Goal: Communication & Community: Share content

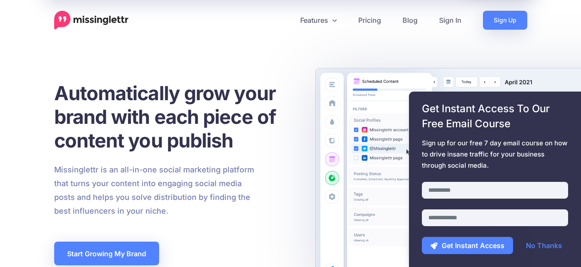
drag, startPoint x: 556, startPoint y: 63, endPoint x: 550, endPoint y: 64, distance: 6.1
click at [454, 19] on link "Sign In" at bounding box center [451, 20] width 44 height 19
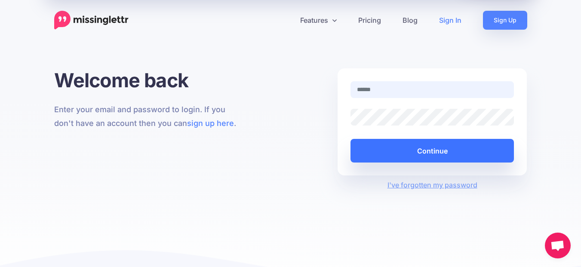
type input "**********"
click at [423, 151] on button "Continue" at bounding box center [433, 151] width 164 height 24
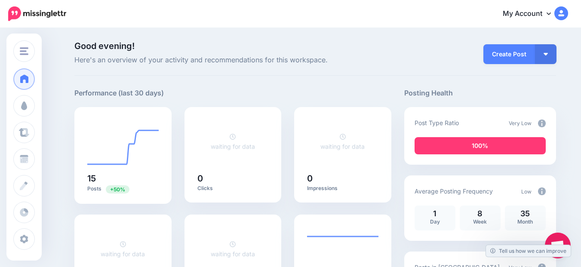
click at [546, 123] on img at bounding box center [542, 124] width 8 height 8
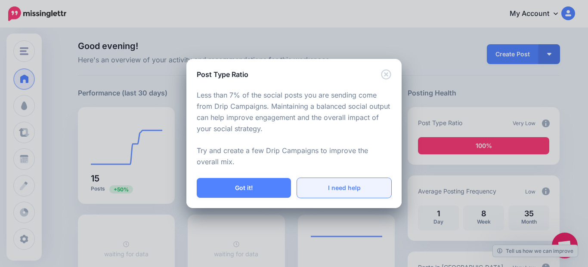
click at [342, 185] on link "I need help" at bounding box center [344, 188] width 94 height 20
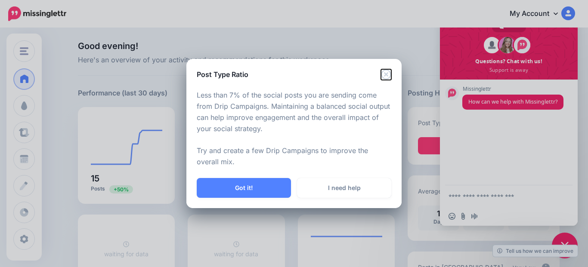
click at [385, 76] on icon "Close" at bounding box center [386, 74] width 10 height 10
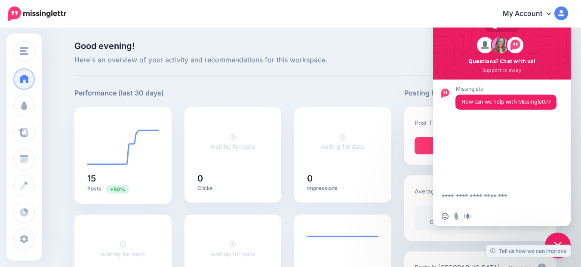
click at [560, 235] on span "Close chat" at bounding box center [558, 246] width 26 height 26
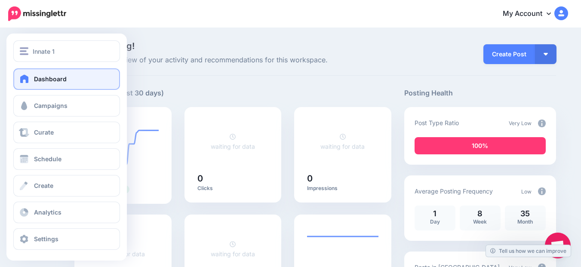
scroll to position [1, 0]
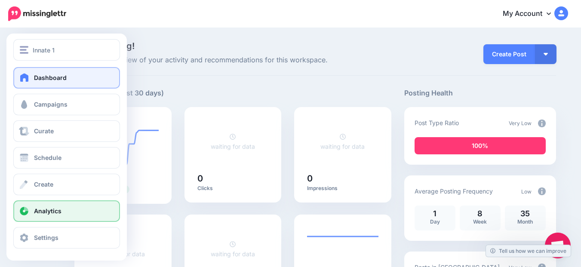
click at [64, 213] on link "Analytics" at bounding box center [66, 211] width 107 height 22
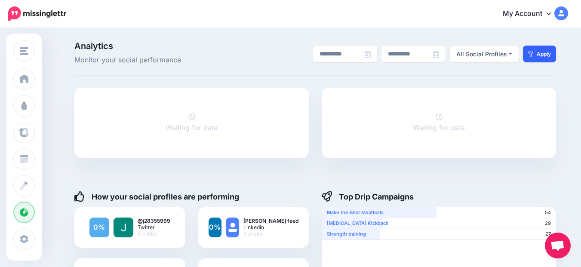
click at [533, 52] on icon "submit" at bounding box center [530, 54] width 5 height 5
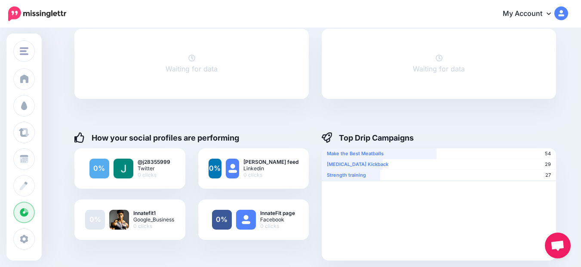
scroll to position [58, 0]
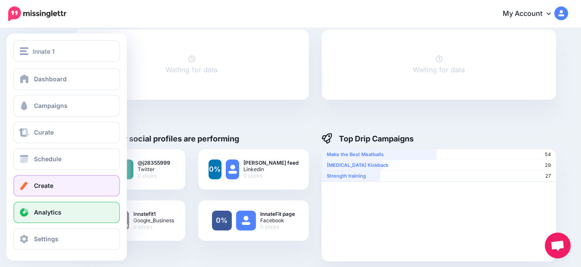
click at [54, 186] on link "Create" at bounding box center [66, 186] width 107 height 22
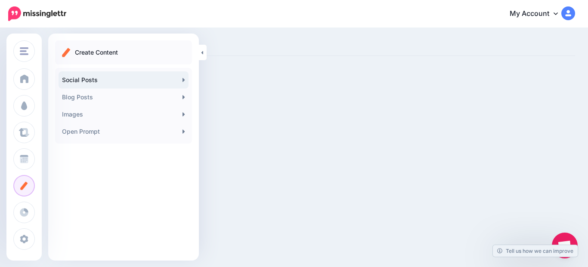
click at [170, 77] on link "Social Posts" at bounding box center [124, 79] width 130 height 17
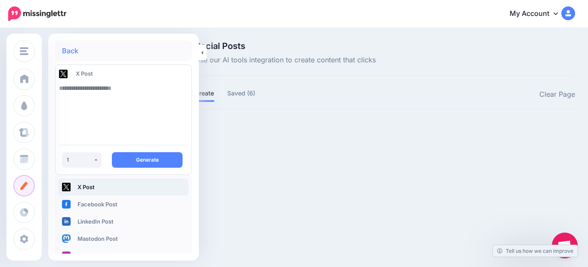
click at [109, 90] on textarea at bounding box center [123, 109] width 129 height 59
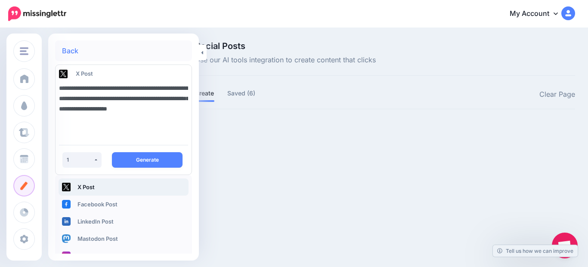
type textarea "**********"
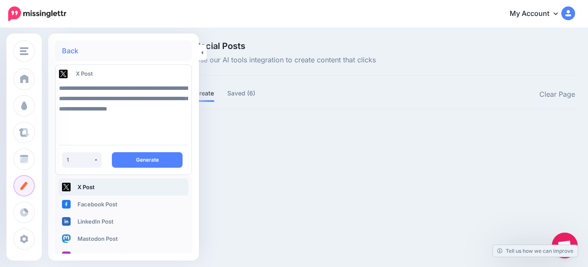
click at [137, 157] on button "Generate" at bounding box center [147, 159] width 71 height 15
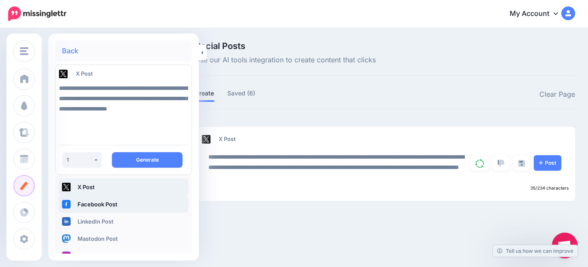
click at [117, 203] on link "Facebook Post" at bounding box center [124, 204] width 130 height 17
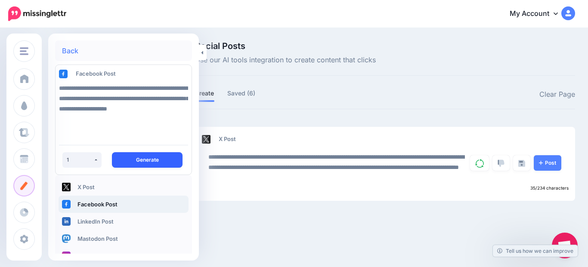
click at [142, 157] on button "Generate" at bounding box center [147, 159] width 71 height 15
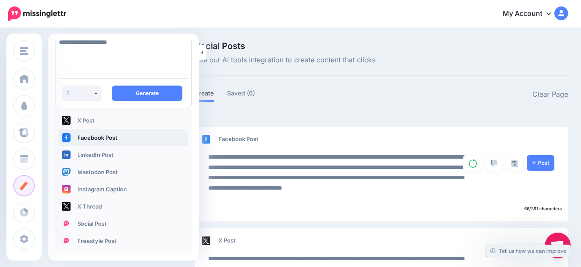
scroll to position [68, 0]
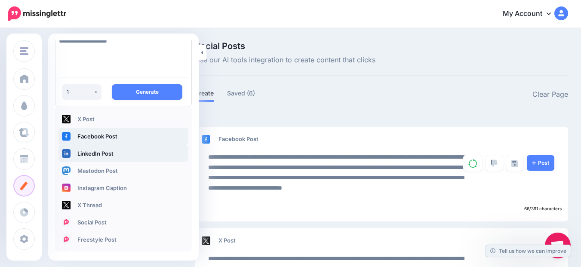
click at [137, 148] on link "LinkedIn Post" at bounding box center [124, 153] width 130 height 17
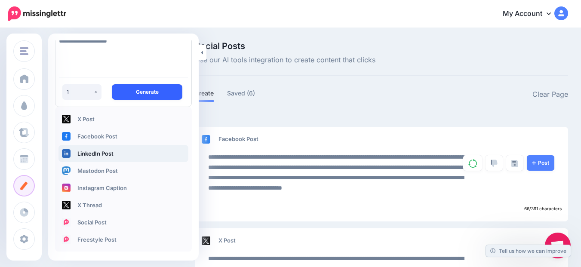
click at [153, 84] on button "Generate" at bounding box center [147, 91] width 71 height 15
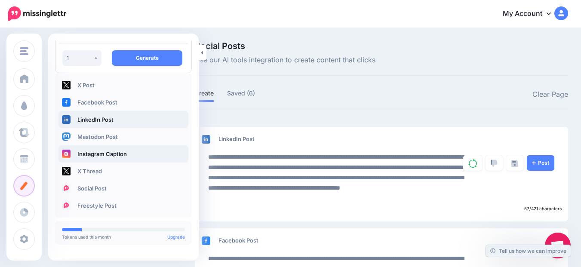
scroll to position [103, 0]
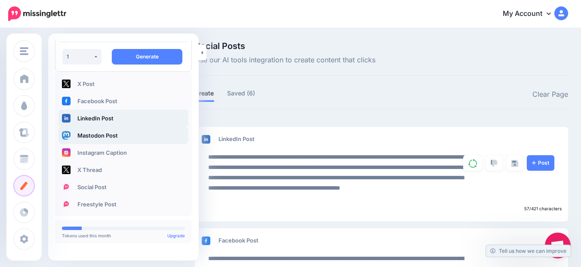
click at [132, 134] on link "Mastodon Post" at bounding box center [124, 135] width 130 height 17
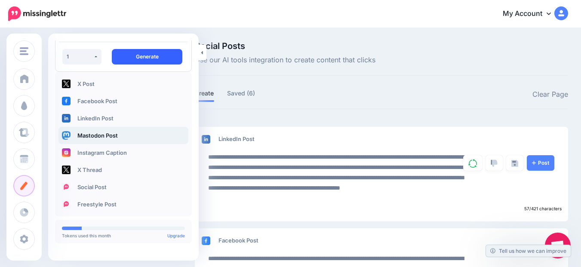
click at [155, 56] on button "Generate" at bounding box center [147, 56] width 71 height 15
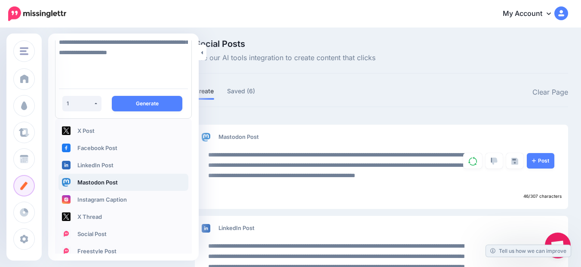
scroll to position [56, 0]
click at [123, 200] on link "Instagram Caption" at bounding box center [124, 199] width 130 height 17
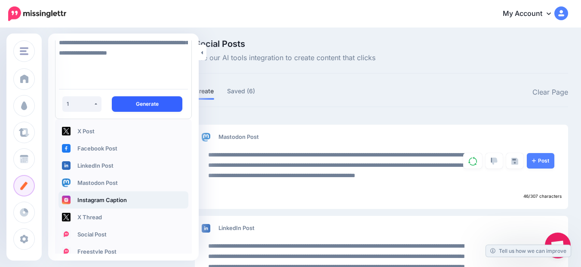
click at [168, 99] on button "Generate" at bounding box center [147, 103] width 71 height 15
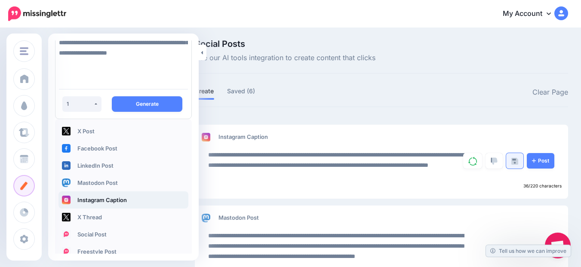
click at [518, 159] on img at bounding box center [515, 161] width 7 height 7
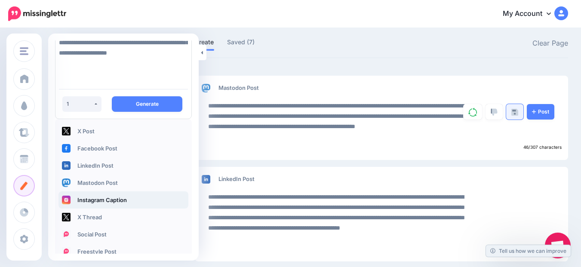
scroll to position [51, 0]
click at [518, 109] on img at bounding box center [515, 112] width 7 height 7
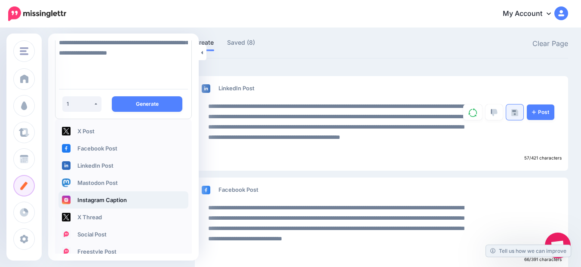
click at [518, 113] on img at bounding box center [515, 112] width 7 height 7
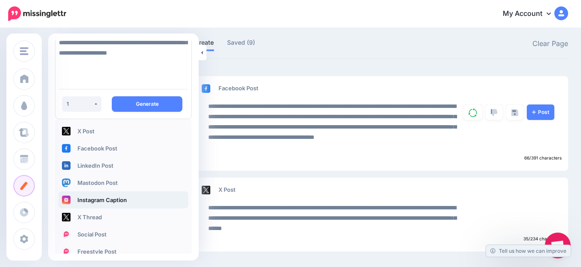
scroll to position [25, 0]
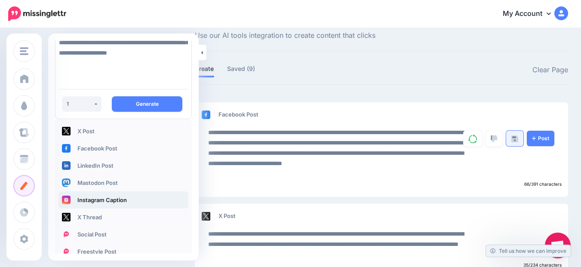
click at [518, 139] on img at bounding box center [515, 139] width 7 height 7
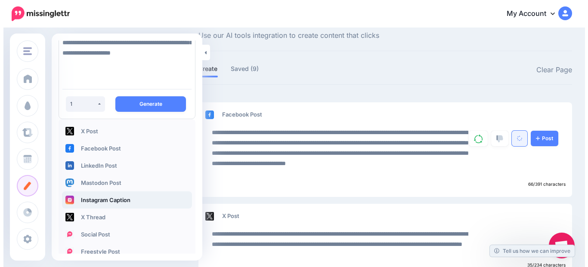
scroll to position [0, 0]
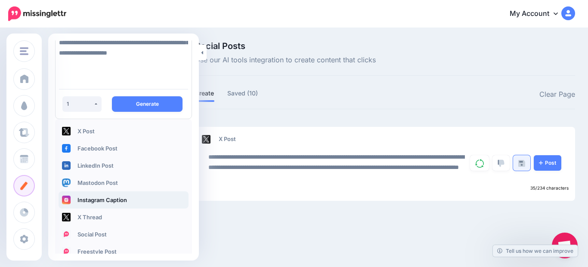
click at [521, 160] on img at bounding box center [521, 163] width 7 height 7
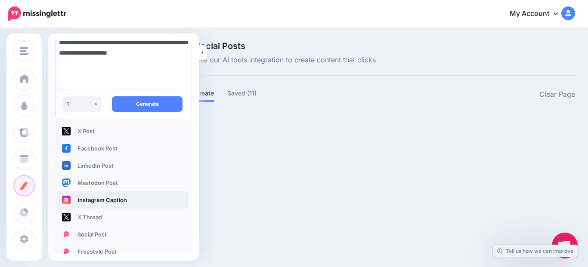
drag, startPoint x: 166, startPoint y: 72, endPoint x: 169, endPoint y: 76, distance: 4.9
click at [168, 75] on textarea "**********" at bounding box center [123, 53] width 129 height 59
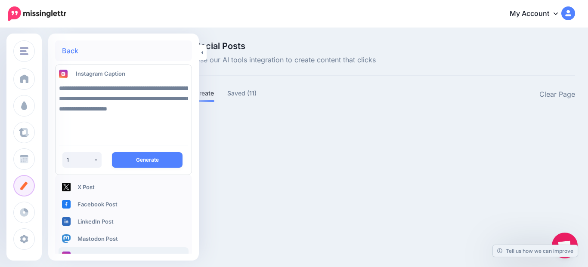
click at [67, 47] on link "Back" at bounding box center [70, 50] width 16 height 7
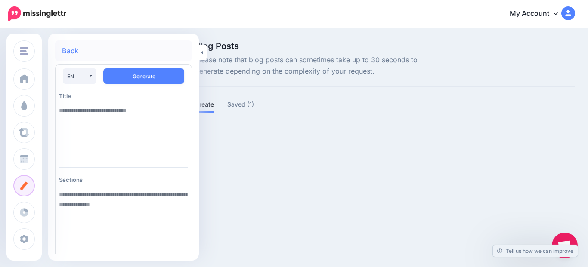
click at [70, 109] on textarea at bounding box center [123, 131] width 129 height 59
click at [203, 54] on icon at bounding box center [202, 53] width 2 height 6
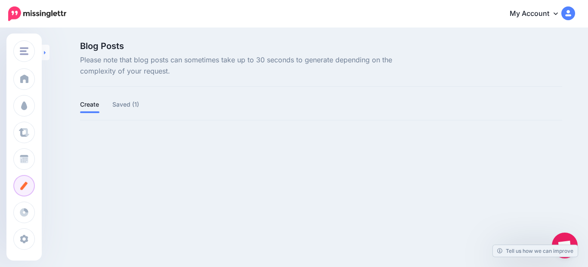
click at [45, 53] on icon at bounding box center [45, 52] width 2 height 3
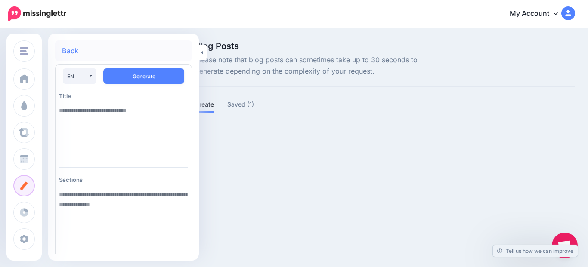
click at [62, 47] on link "Back" at bounding box center [70, 50] width 16 height 7
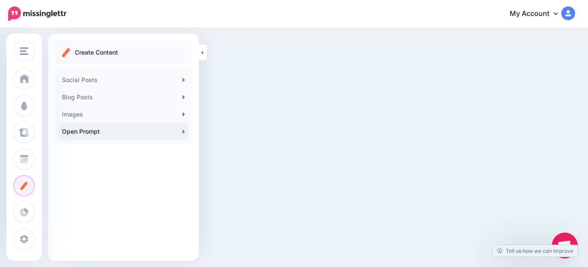
click at [157, 127] on link "Open Prompt" at bounding box center [124, 131] width 130 height 17
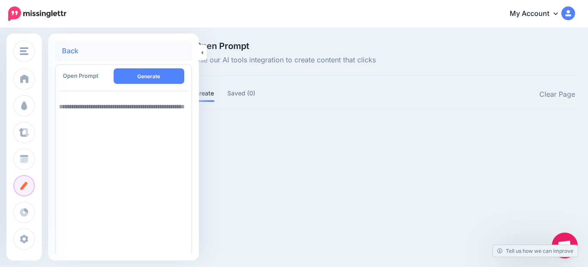
click at [65, 50] on link "Back" at bounding box center [70, 50] width 16 height 7
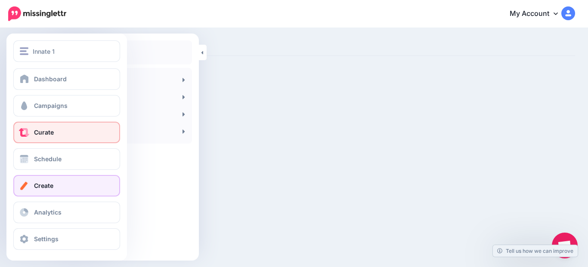
click at [45, 133] on span "Curate" at bounding box center [44, 132] width 20 height 7
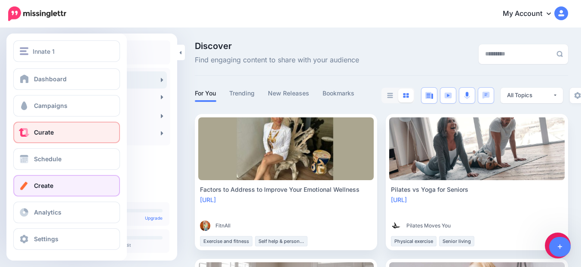
click at [36, 187] on span "Create" at bounding box center [43, 185] width 19 height 7
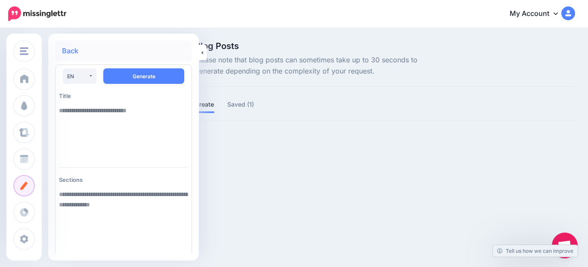
click at [66, 113] on textarea at bounding box center [123, 131] width 129 height 59
paste textarea "**********"
type textarea "**********"
click at [103, 198] on textarea at bounding box center [123, 224] width 129 height 76
paste textarea "**********"
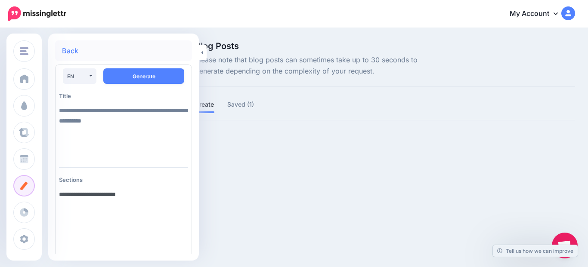
paste textarea "**********"
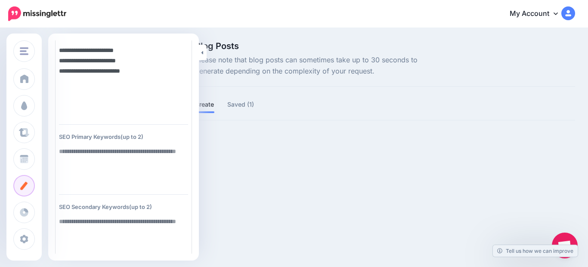
scroll to position [145, 0]
type textarea "**********"
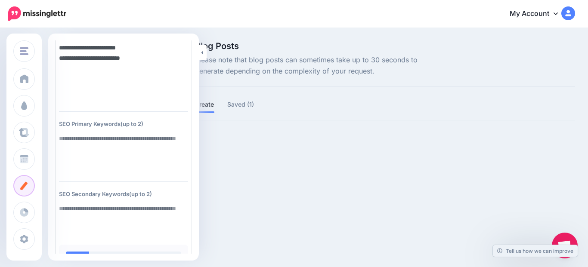
scroll to position [162, 0]
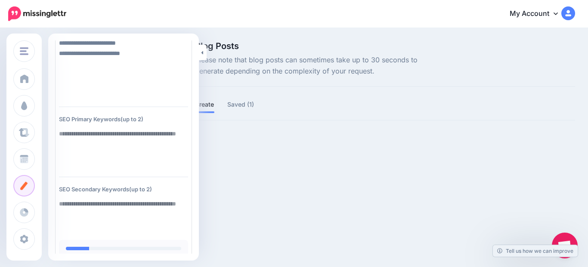
click at [71, 135] on textarea at bounding box center [123, 147] width 129 height 45
paste textarea "**********"
type textarea "**********"
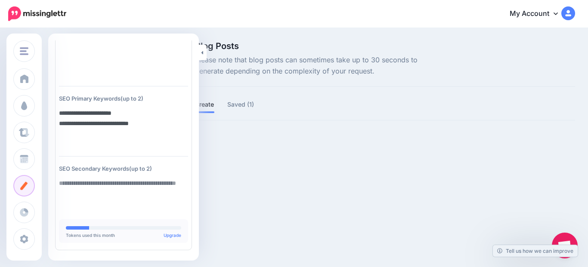
scroll to position [186, 0]
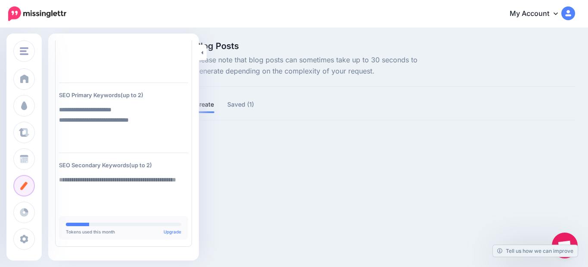
click at [64, 178] on textarea at bounding box center [123, 193] width 129 height 45
paste textarea "**********"
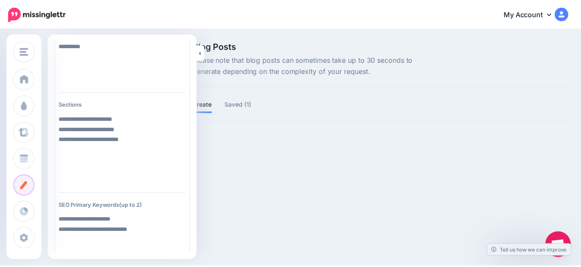
scroll to position [0, 0]
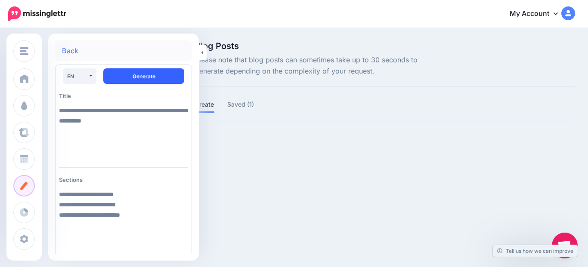
type textarea "**********"
click at [158, 73] on button "Generate" at bounding box center [143, 75] width 81 height 15
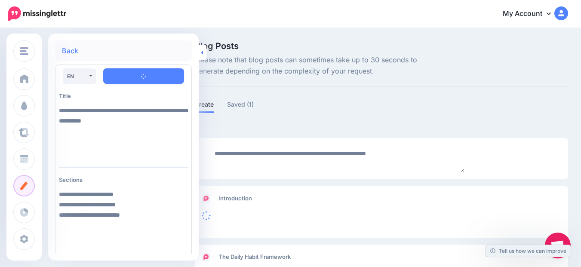
click at [201, 52] on icon at bounding box center [202, 53] width 2 height 6
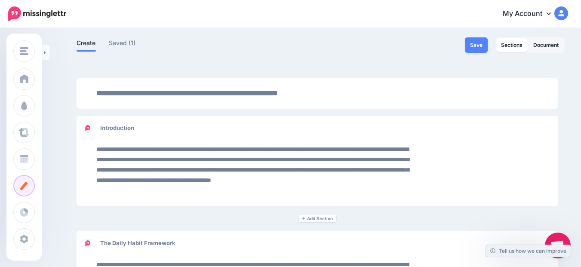
scroll to position [53, 0]
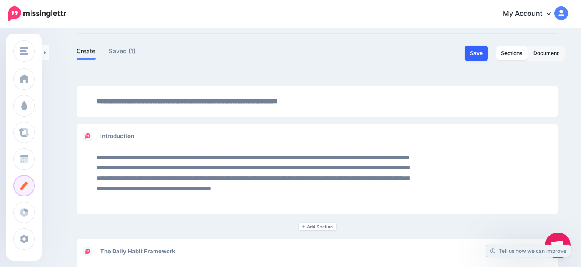
click at [474, 53] on button "Save" at bounding box center [476, 53] width 23 height 15
click at [568, 17] on img at bounding box center [562, 13] width 14 height 14
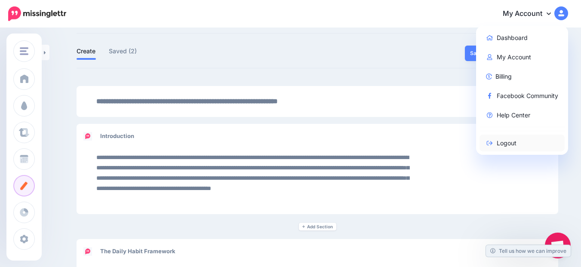
click at [511, 143] on link "Logout" at bounding box center [523, 143] width 86 height 17
